Goal: Register for event/course

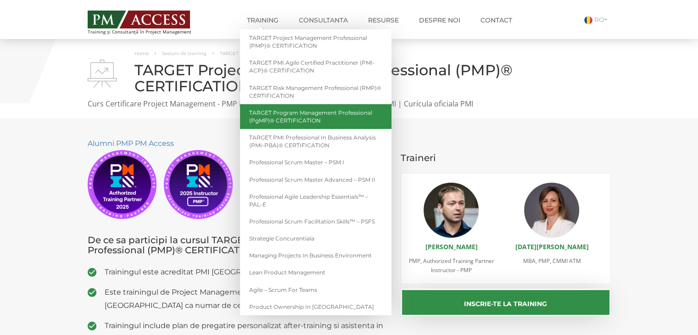
click at [378, 117] on link "TARGET Program Management Professional (PgMP)® CERTIFICATION" at bounding box center [315, 116] width 151 height 25
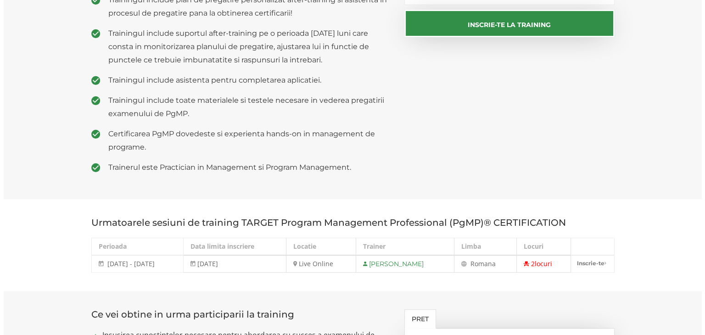
scroll to position [367, 0]
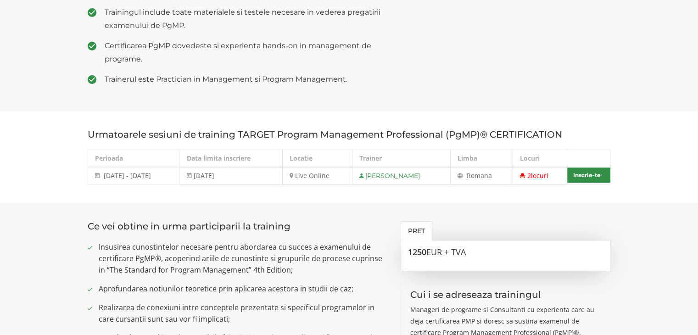
click at [577, 175] on link "Inscrie-te" at bounding box center [588, 174] width 43 height 15
select select "Live Online - [DATE] - [DATE]"
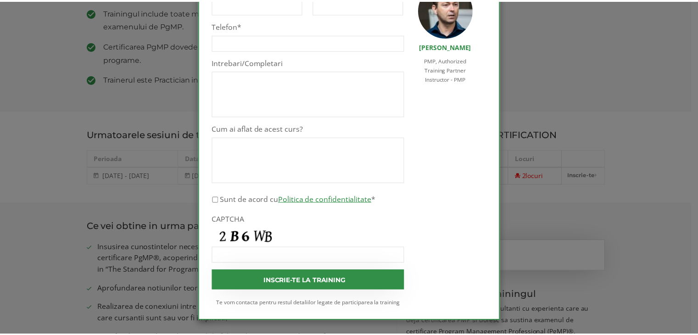
scroll to position [0, 0]
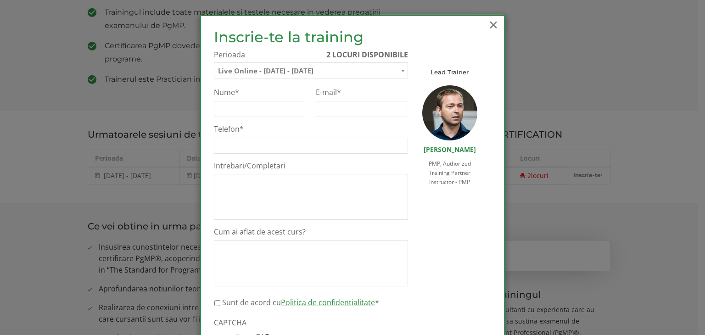
click at [490, 24] on span "×" at bounding box center [493, 24] width 12 height 25
